Goal: Task Accomplishment & Management: Use online tool/utility

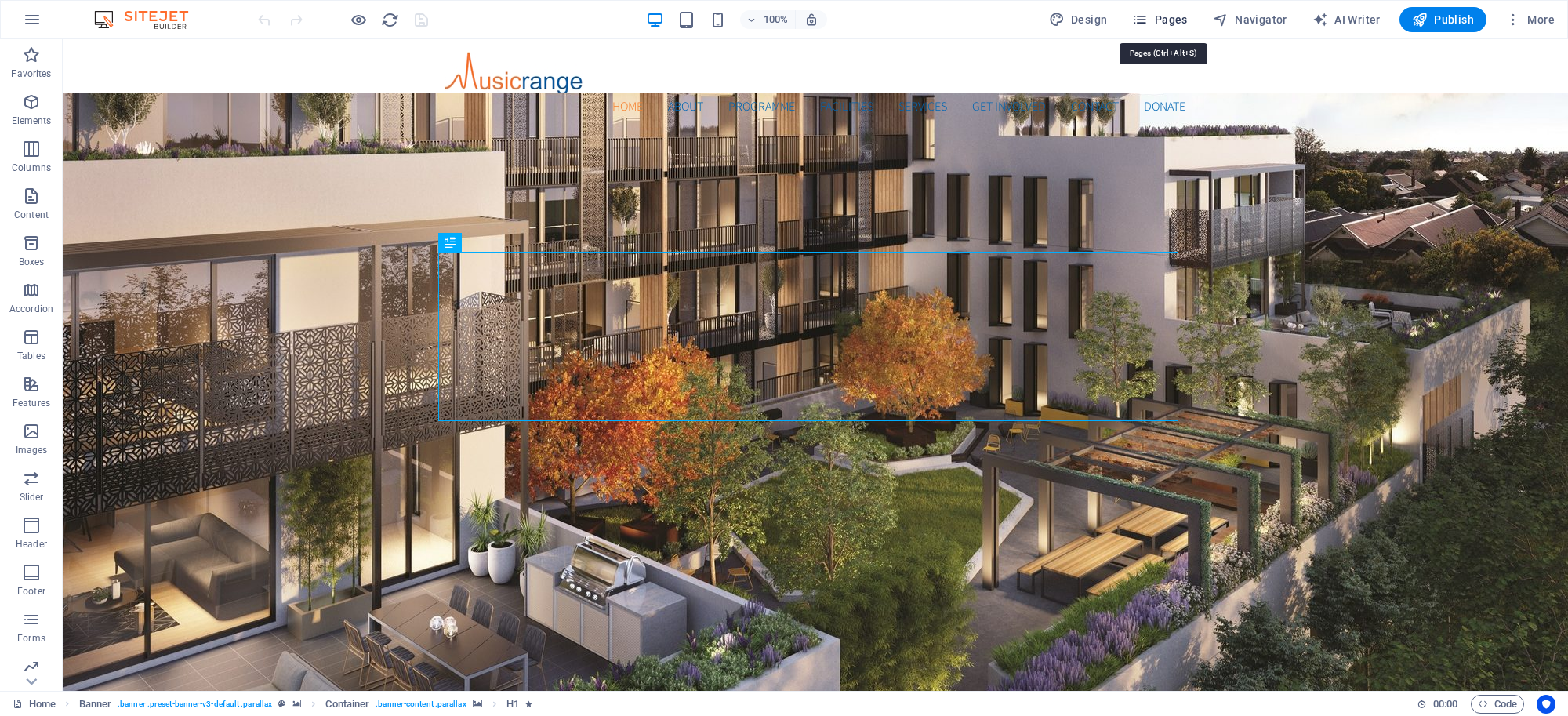
click at [1182, 9] on button "Pages" at bounding box center [1160, 20] width 67 height 25
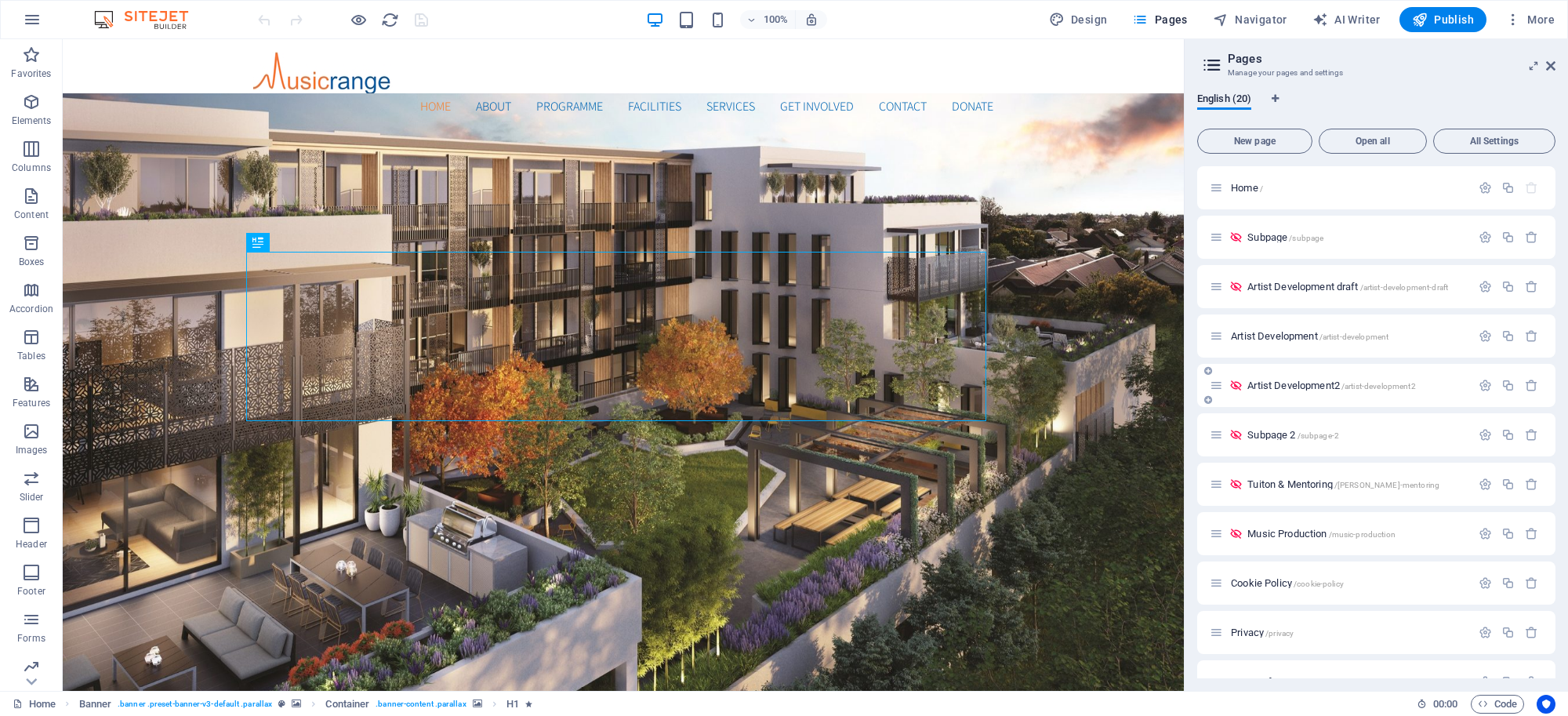
click at [1271, 387] on span "Artist Development2 /artist-development2" at bounding box center [1332, 385] width 167 height 12
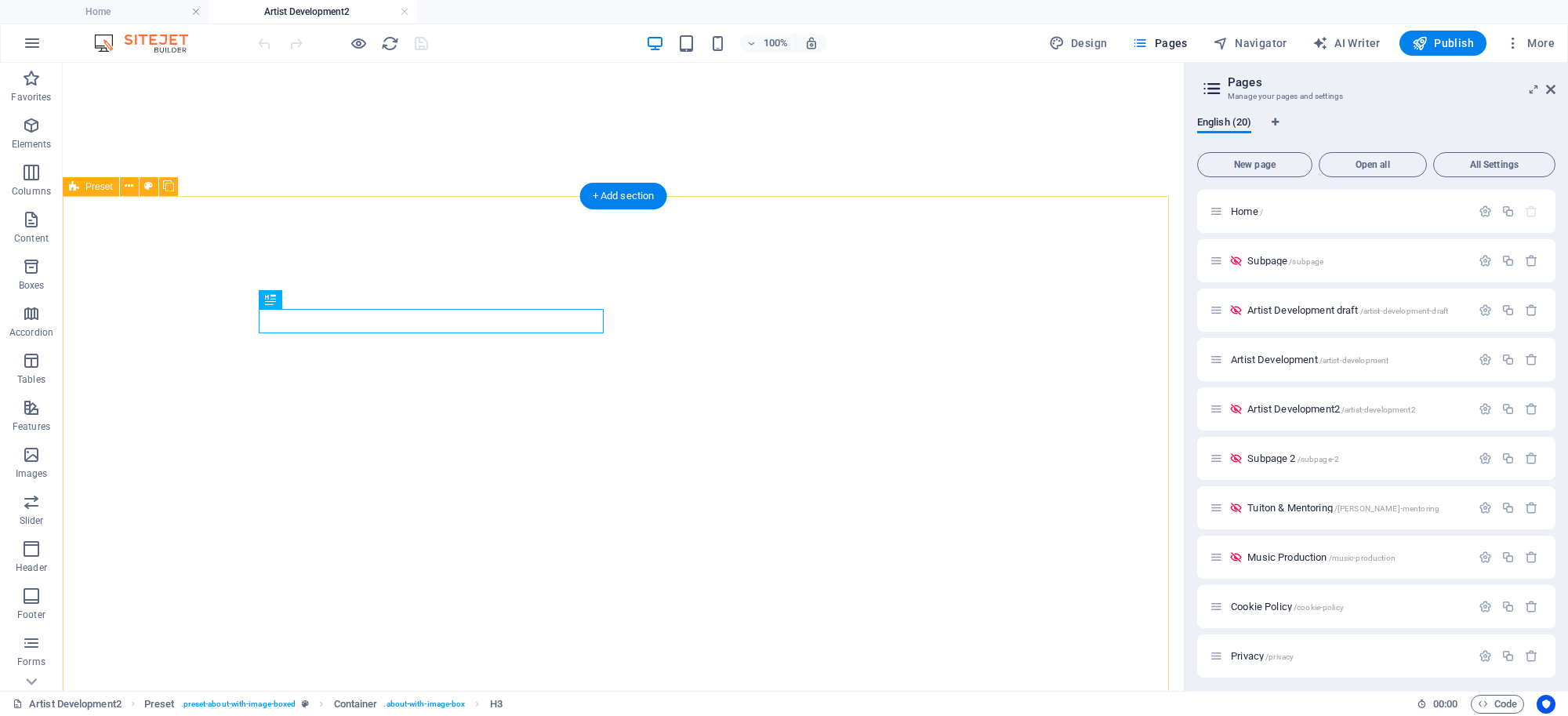
scroll to position [310, 0]
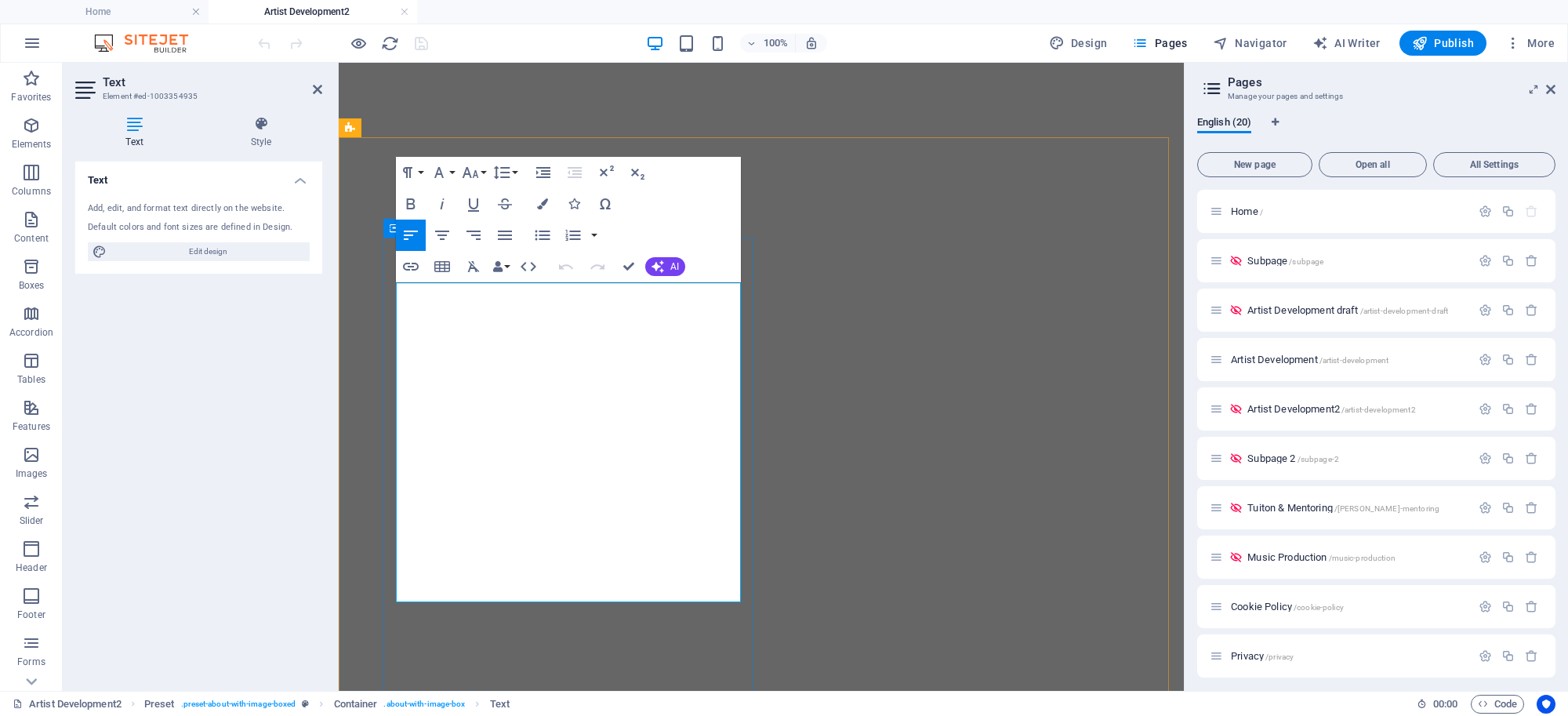
drag, startPoint x: 397, startPoint y: 288, endPoint x: 719, endPoint y: 594, distance: 444.2
copy div "An advanced violinist, pianist, guitarist, singer, songwriter, and composer who…"
